Goal: Information Seeking & Learning: Learn about a topic

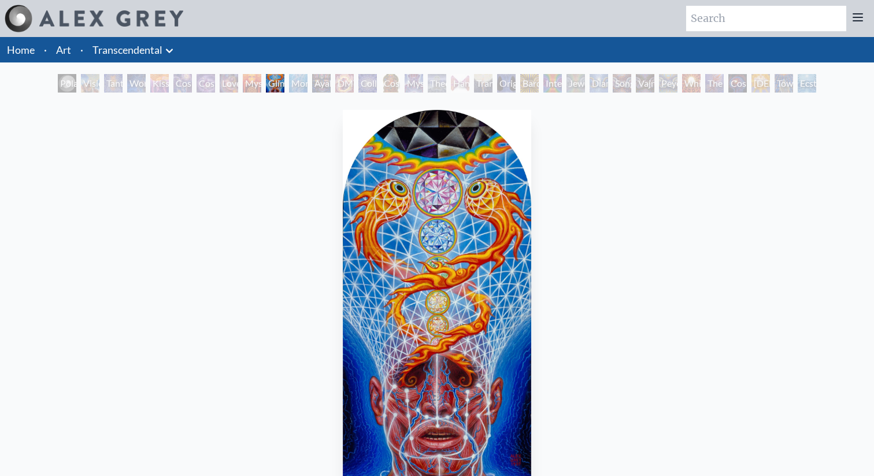
click at [331, 87] on div "Ayahuasca Visitation" at bounding box center [321, 83] width 18 height 18
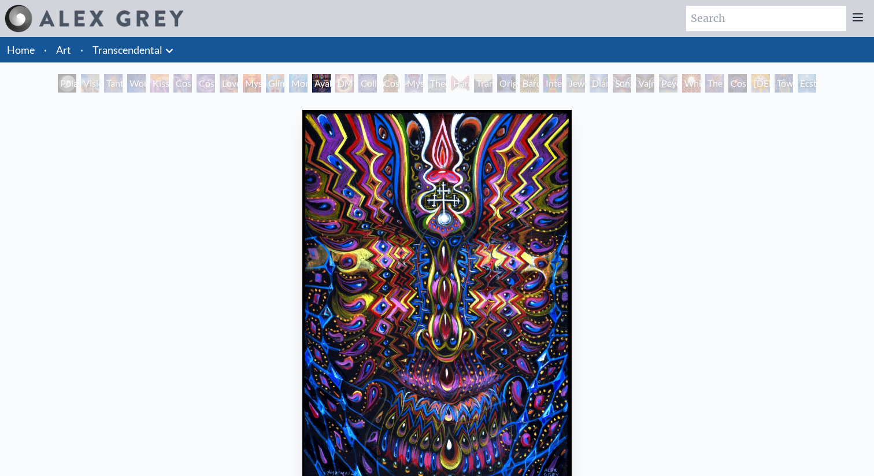
click at [377, 81] on div "Collective Vision" at bounding box center [367, 83] width 18 height 18
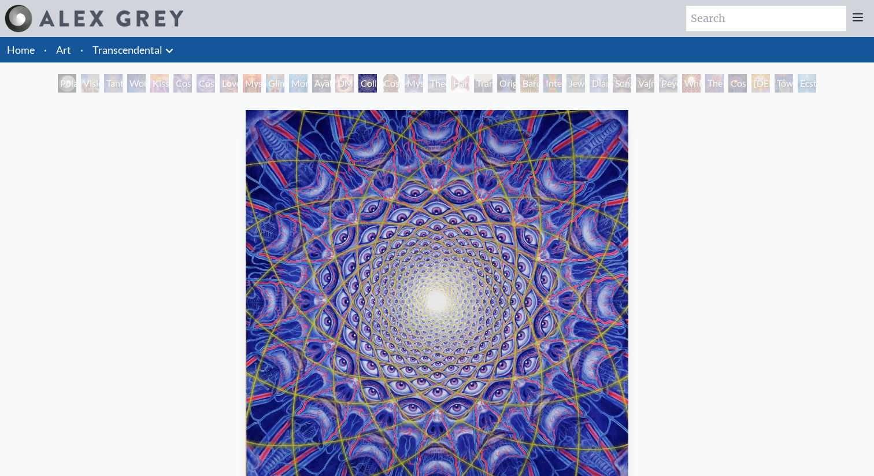
click at [110, 84] on div "Tantra" at bounding box center [113, 83] width 18 height 18
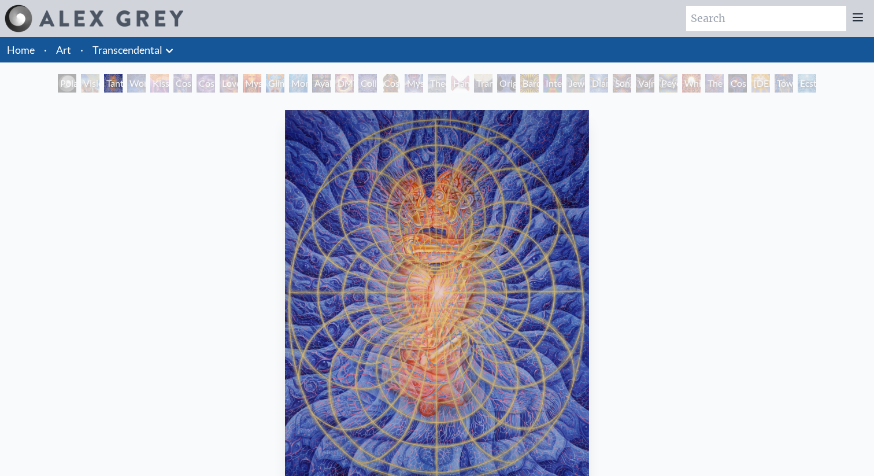
click at [83, 85] on div "Visionary Origin of Language" at bounding box center [90, 83] width 18 height 18
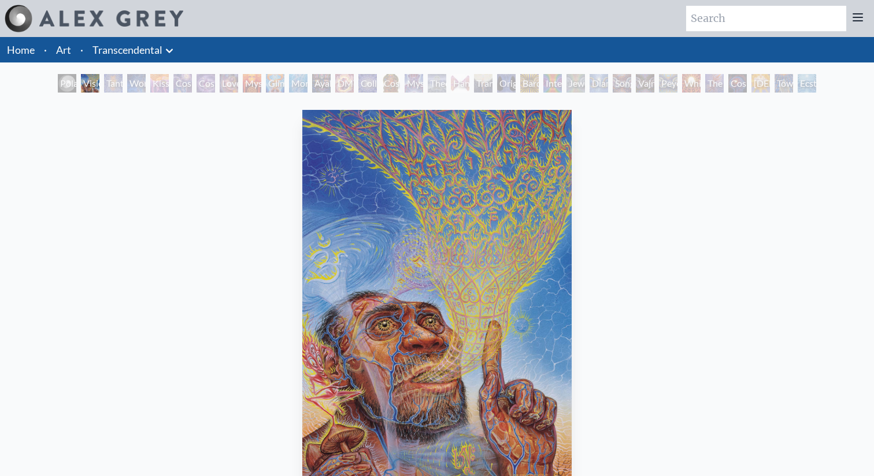
click at [676, 80] on div "Peyote Being" at bounding box center [668, 83] width 18 height 18
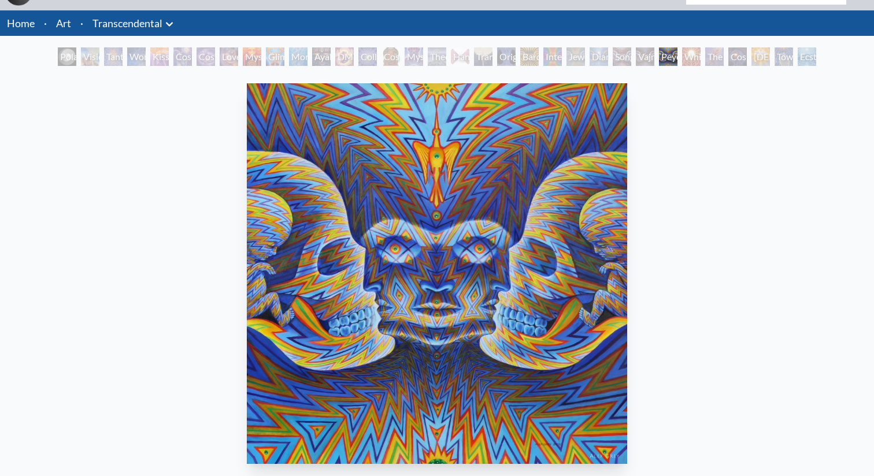
scroll to position [25, 0]
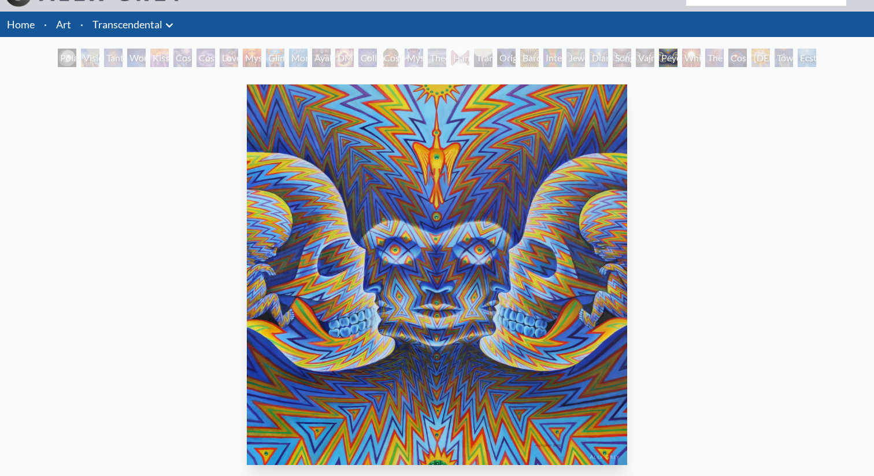
click at [577, 62] on div "Jewel Being" at bounding box center [575, 58] width 18 height 18
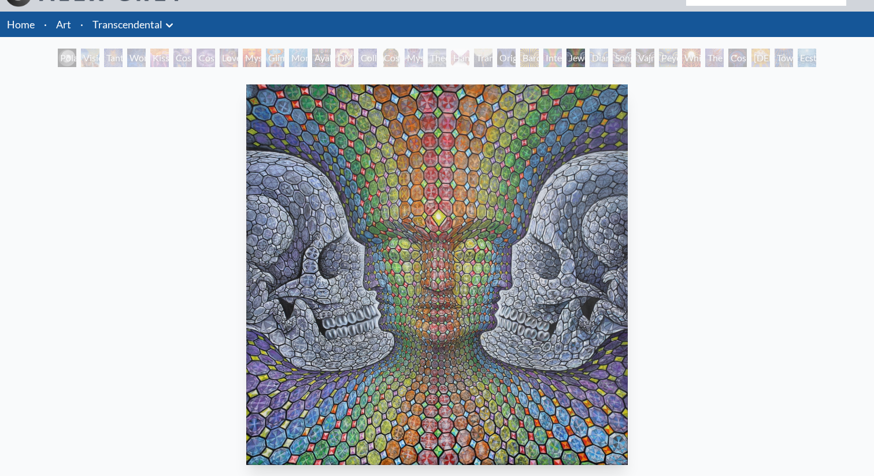
click at [529, 54] on div "Bardo Being" at bounding box center [529, 58] width 18 height 18
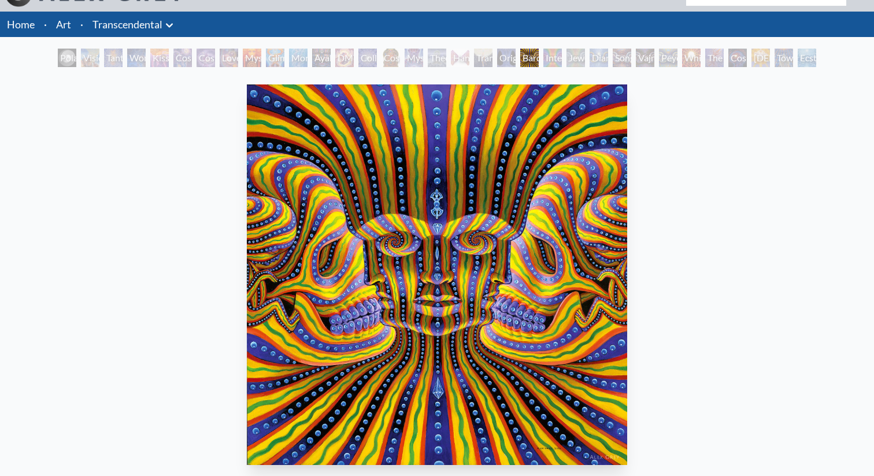
click at [328, 55] on div "Ayahuasca Visitation" at bounding box center [321, 58] width 18 height 18
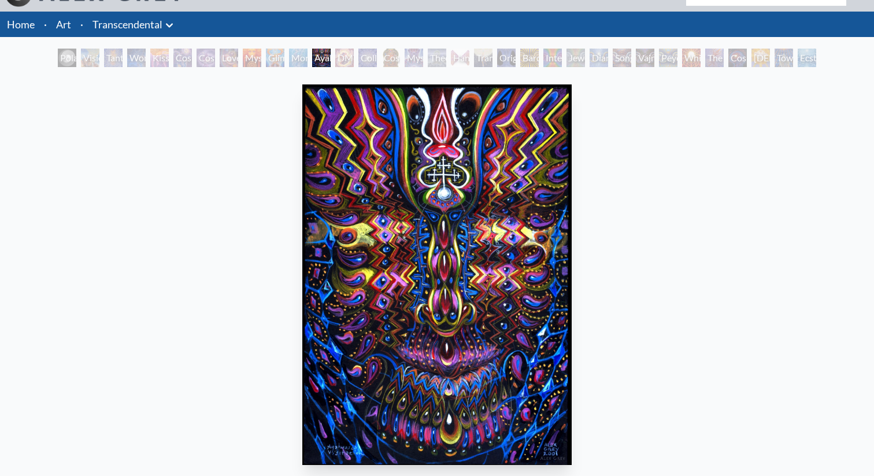
click at [268, 54] on div "Glimpsing the Empyrean" at bounding box center [275, 58] width 18 height 18
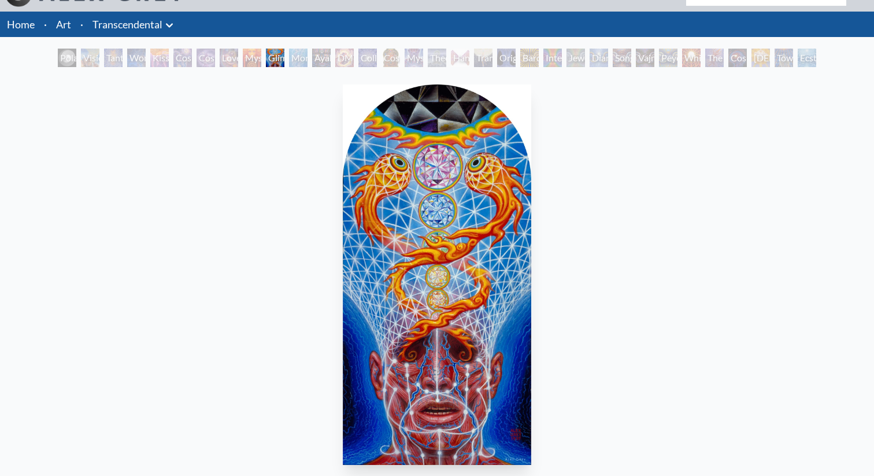
click at [158, 60] on div "Kiss of the [MEDICAL_DATA]" at bounding box center [159, 58] width 18 height 18
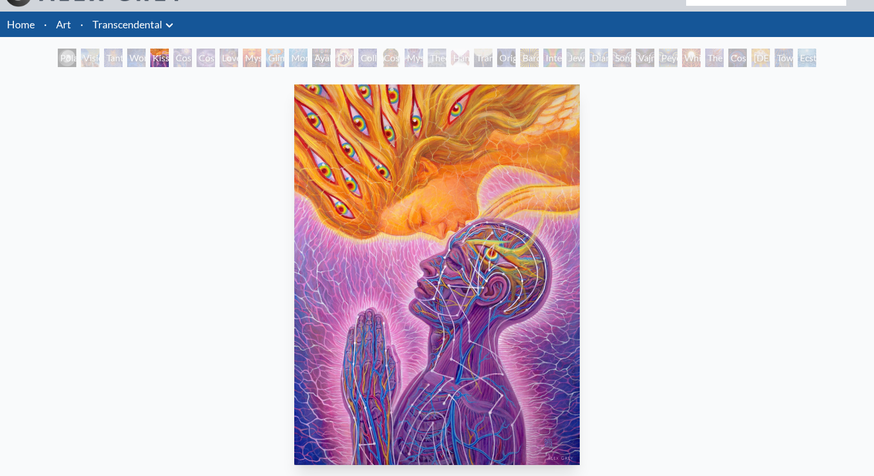
click at [110, 55] on div "Tantra" at bounding box center [113, 58] width 18 height 18
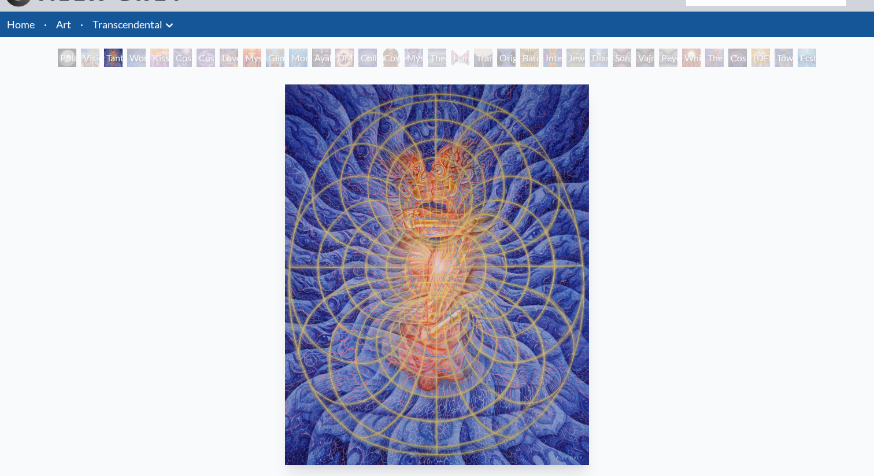
click at [81, 58] on div "Visionary Origin of Language" at bounding box center [90, 58] width 18 height 18
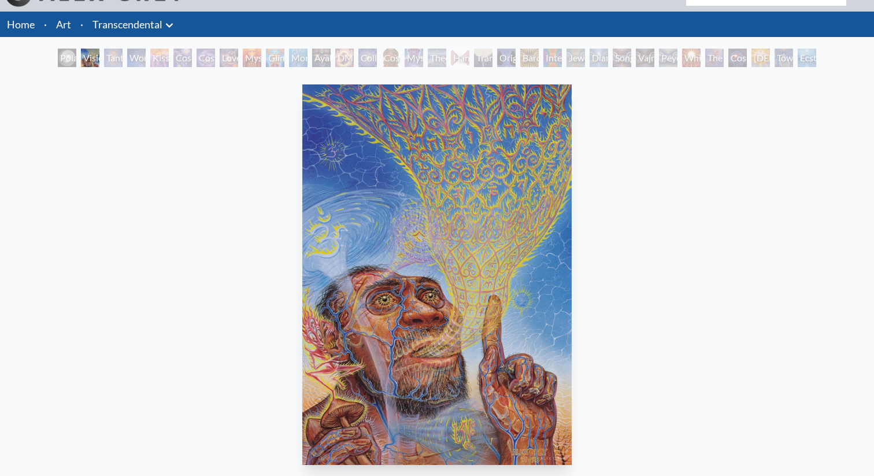
click at [698, 52] on div "White Light" at bounding box center [691, 58] width 18 height 18
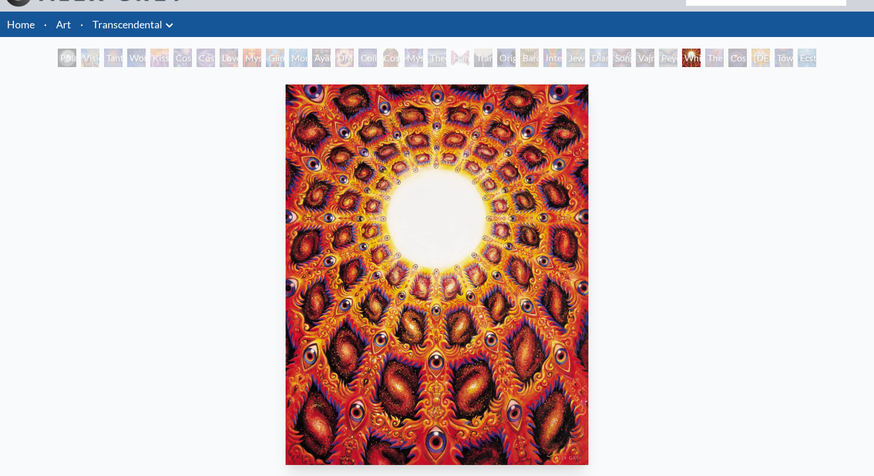
click at [728, 61] on div "Cosmic Consciousness" at bounding box center [737, 58] width 18 height 18
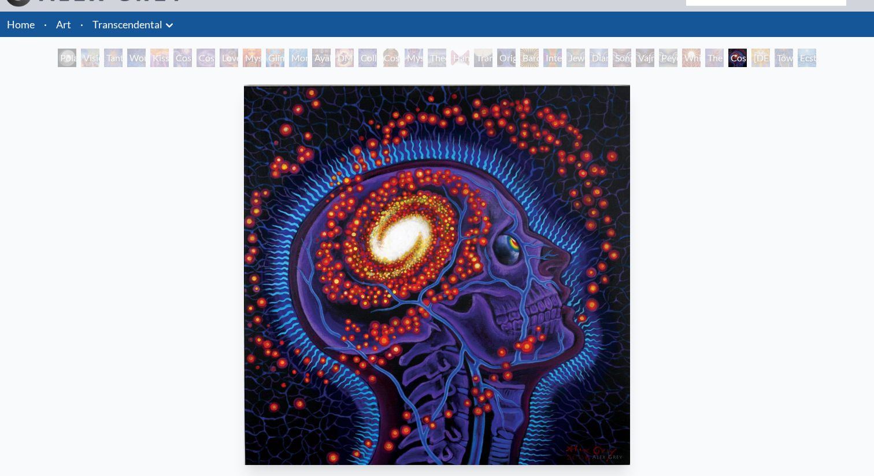
click at [776, 54] on div "Toward the One" at bounding box center [783, 58] width 18 height 18
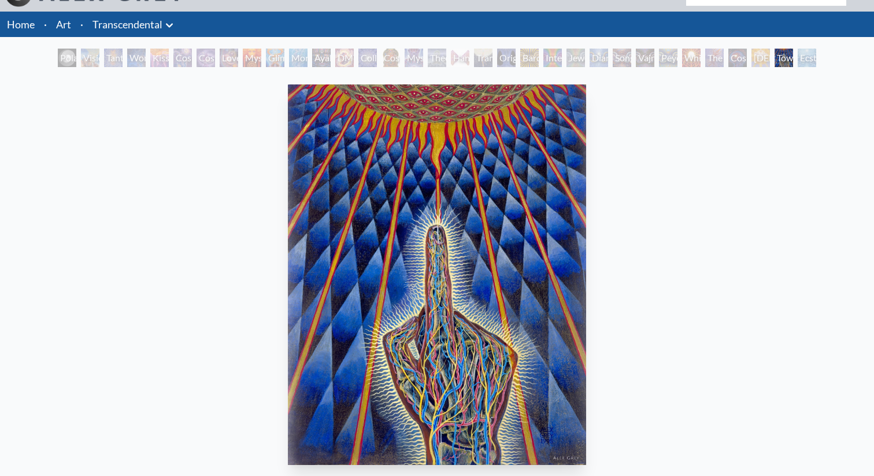
click at [811, 54] on div "Ecstasy" at bounding box center [807, 58] width 18 height 18
